Goal: Use online tool/utility: Utilize a website feature to perform a specific function

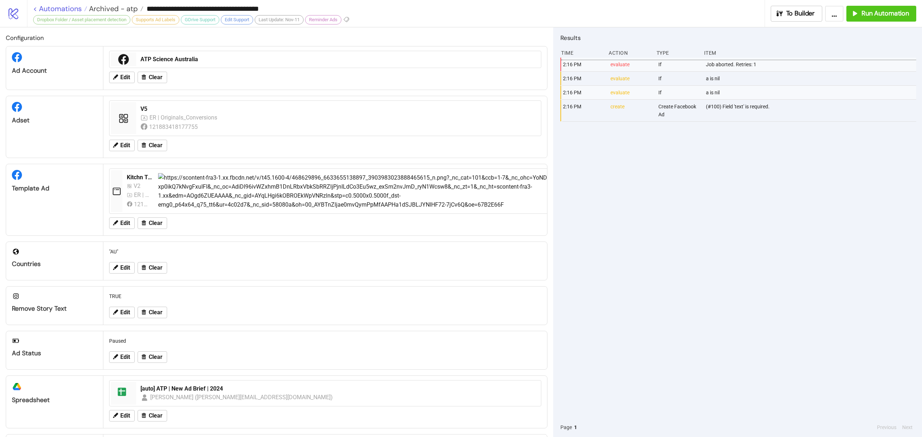
click at [55, 11] on link "< Automations" at bounding box center [60, 8] width 54 height 7
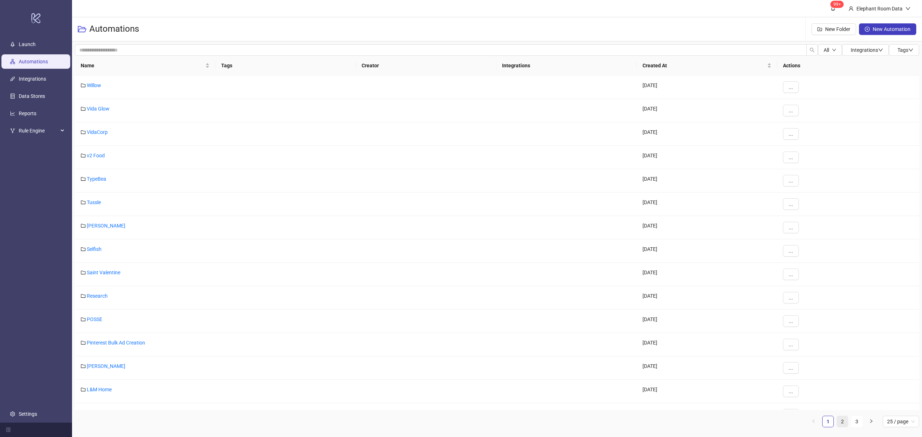
click at [843, 420] on link "2" at bounding box center [842, 421] width 11 height 11
click at [91, 275] on link "ATP" at bounding box center [91, 273] width 9 height 6
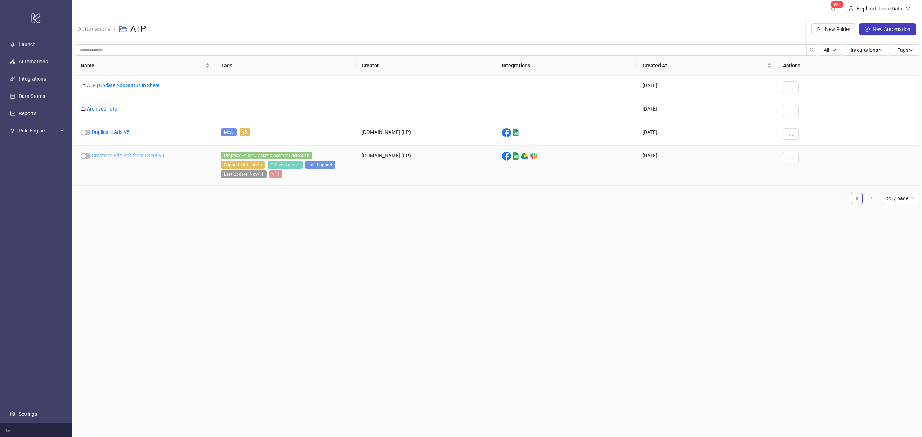
click at [137, 155] on link "Create or Edit Ads from Sheet V11" at bounding box center [130, 156] width 76 height 6
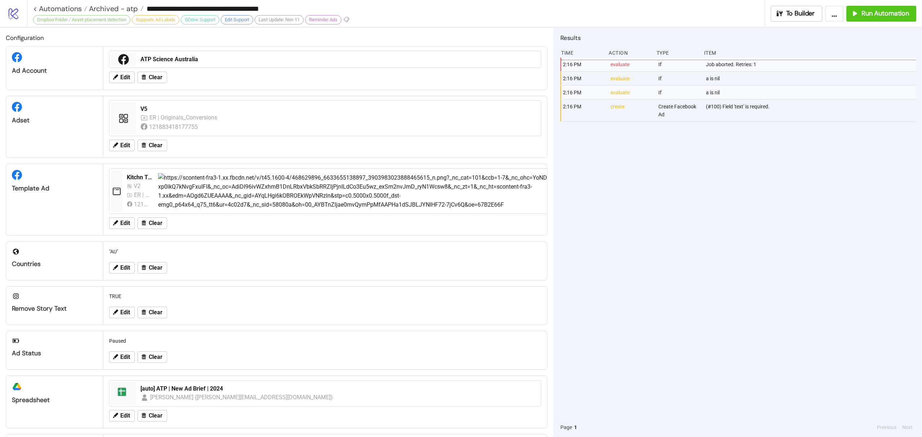
type input "**********"
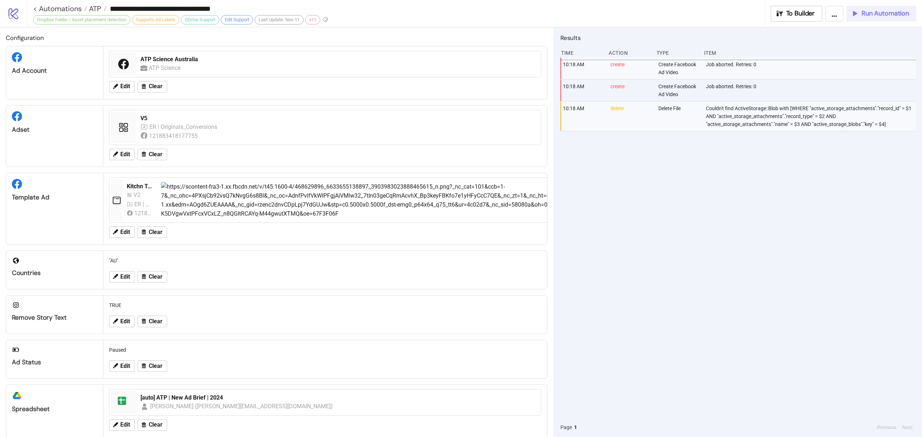
click at [886, 11] on span "Run Automation" at bounding box center [885, 13] width 48 height 8
